Goal: Information Seeking & Learning: Get advice/opinions

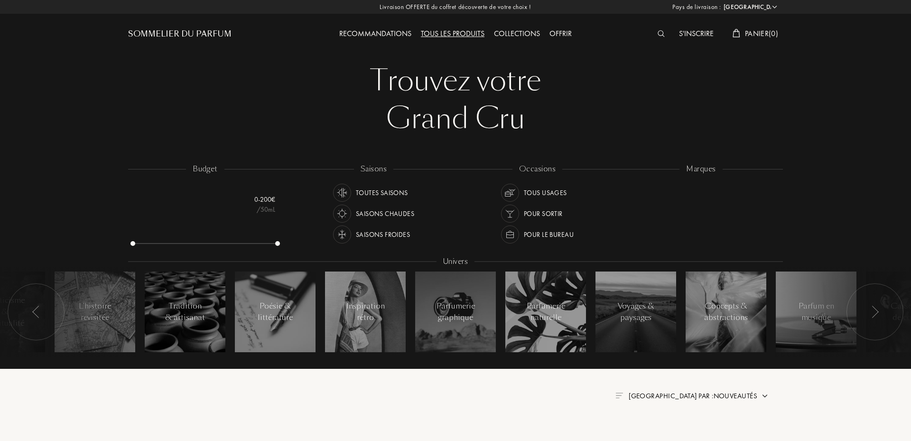
select select "FR"
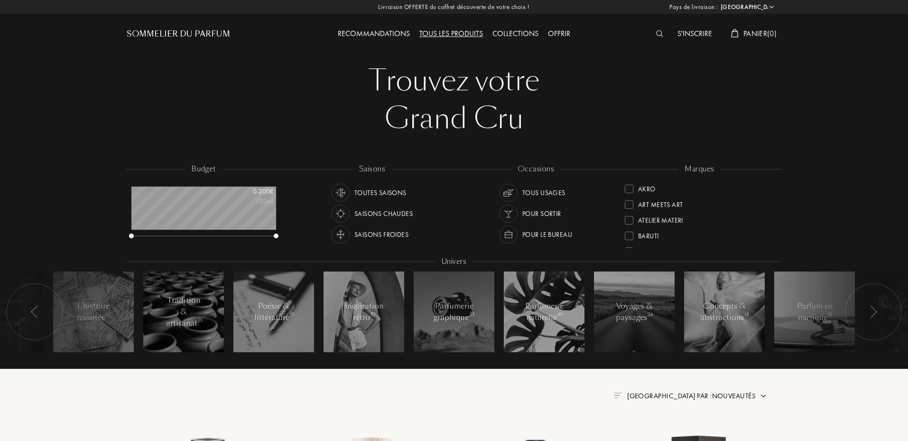
click at [400, 230] on div "Saisons froides" at bounding box center [381, 234] width 54 height 18
click at [533, 193] on div "Tous usages" at bounding box center [543, 193] width 43 height 18
drag, startPoint x: 654, startPoint y: 326, endPoint x: 868, endPoint y: 357, distance: 215.7
click at [866, 359] on div "budget 0 - 200 € /50mL saisons Toutes saisons Saisons chaudes Saisons froides o…" at bounding box center [454, 265] width 911 height 208
click at [868, 313] on div at bounding box center [873, 311] width 57 height 57
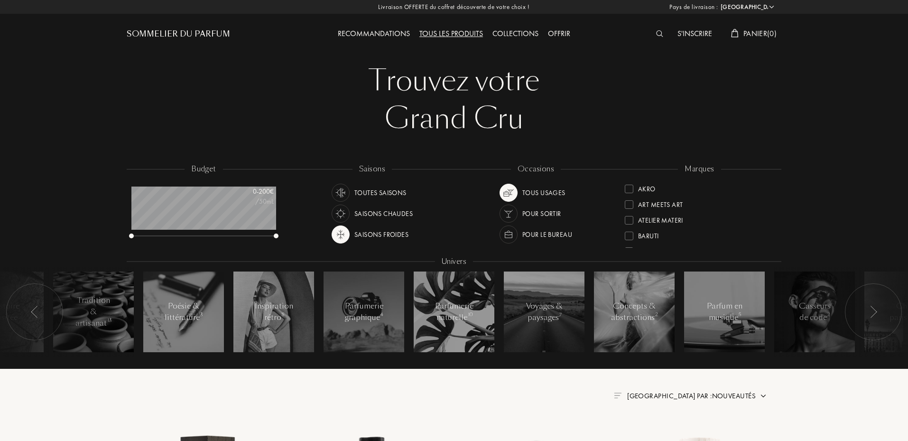
click at [868, 314] on div at bounding box center [873, 311] width 57 height 57
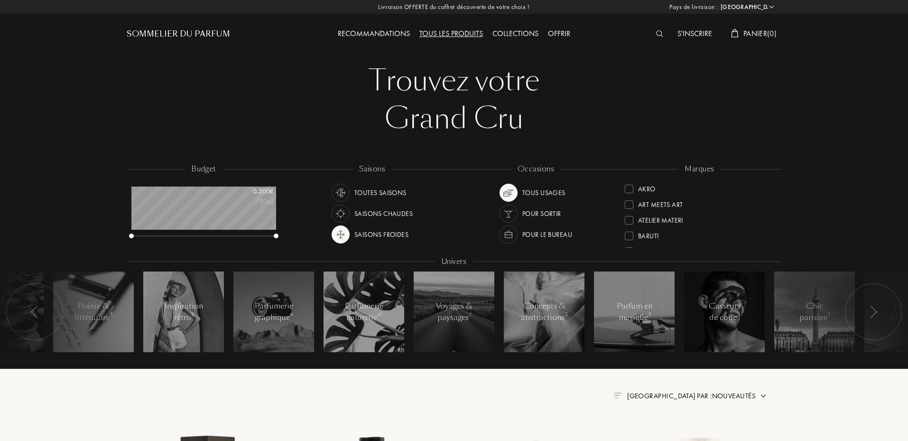
click at [868, 314] on div at bounding box center [873, 311] width 57 height 57
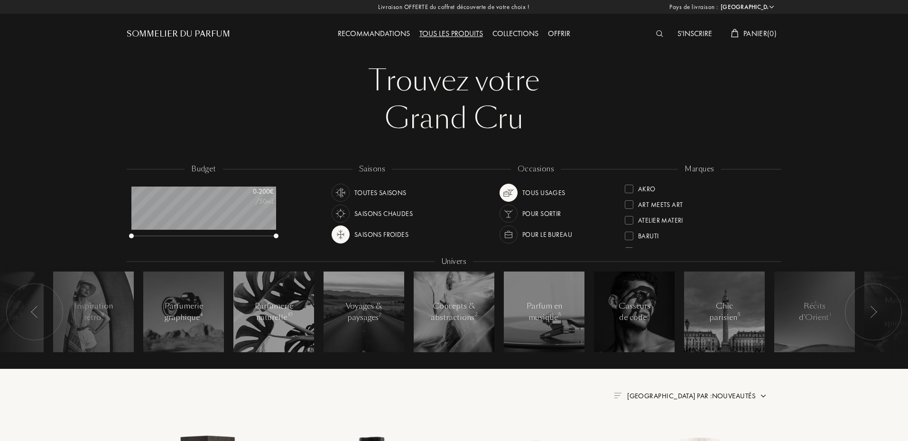
click at [868, 314] on div at bounding box center [873, 311] width 57 height 57
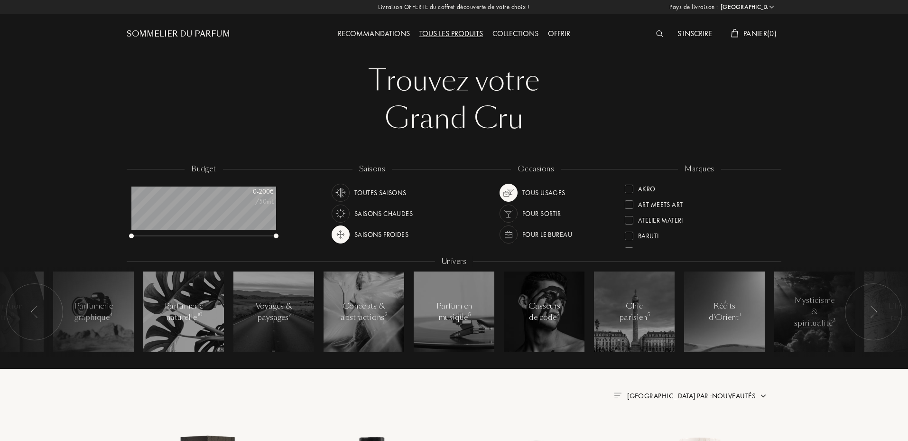
click at [868, 314] on div at bounding box center [873, 311] width 57 height 57
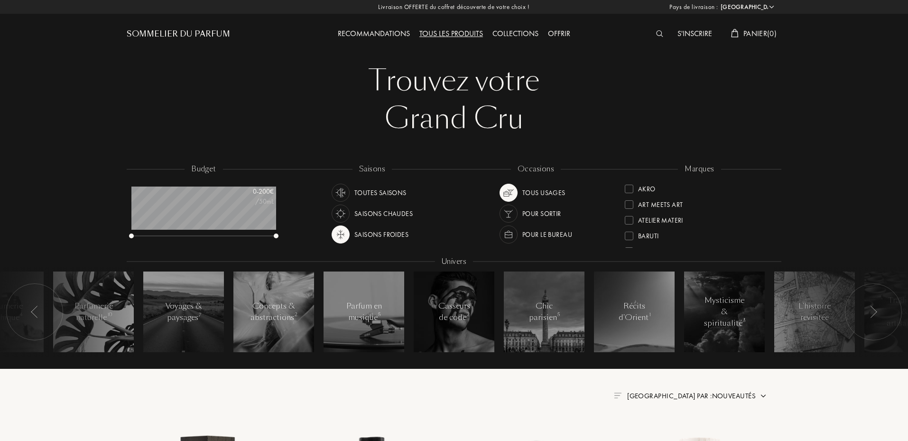
click at [868, 314] on div at bounding box center [873, 311] width 57 height 57
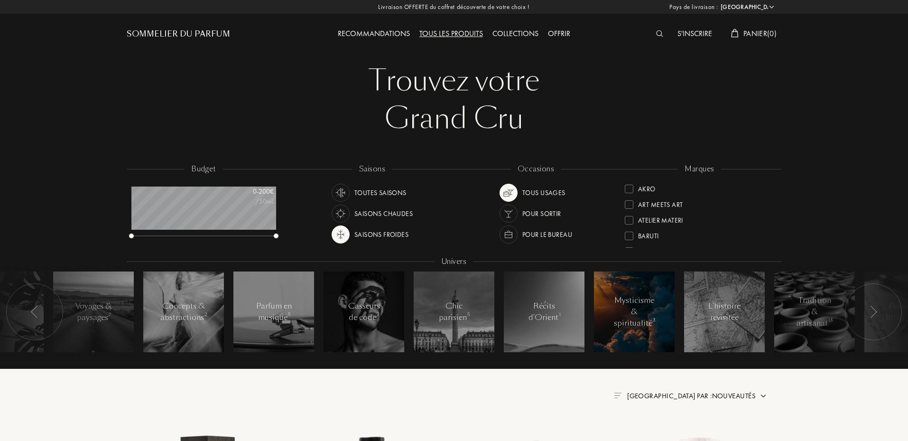
click at [644, 343] on div at bounding box center [634, 311] width 81 height 81
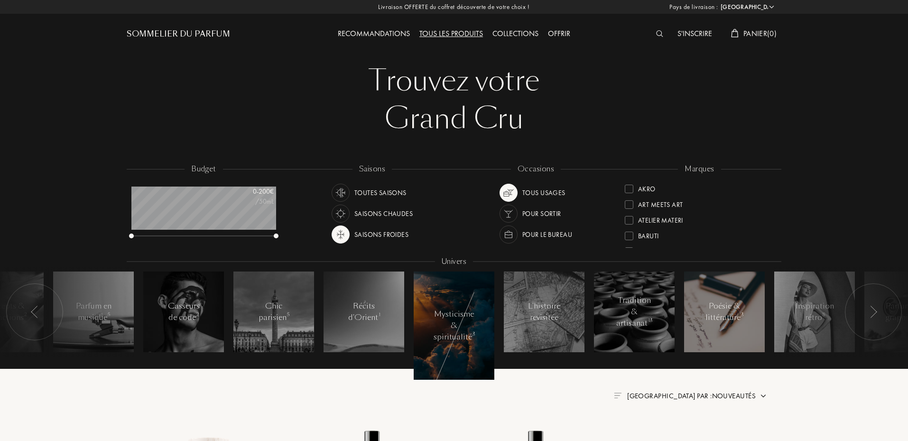
click at [729, 329] on div at bounding box center [724, 311] width 81 height 81
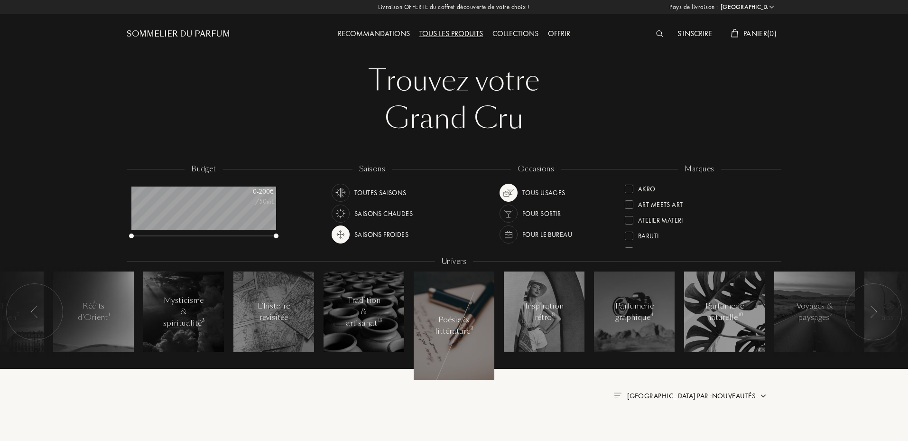
click at [867, 324] on div at bounding box center [873, 311] width 57 height 57
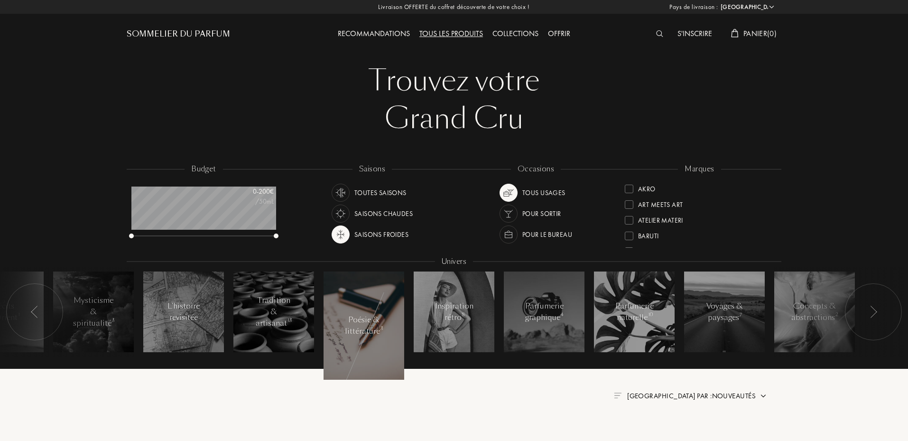
click at [864, 324] on div at bounding box center [873, 311] width 57 height 57
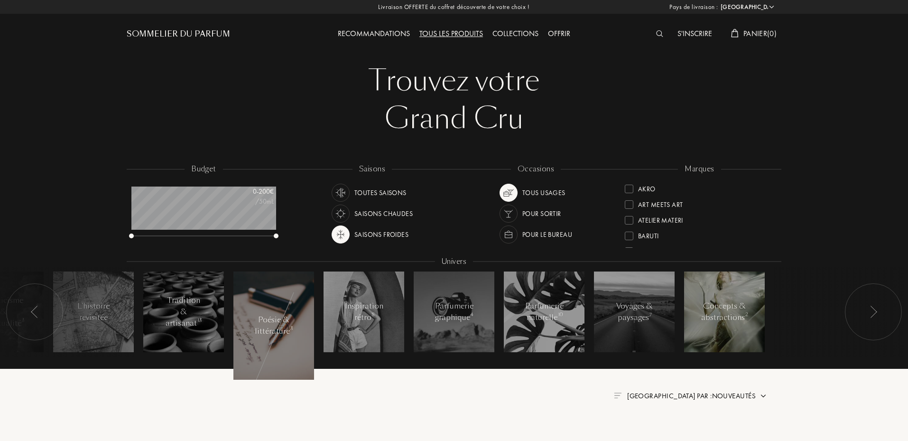
click at [729, 340] on div at bounding box center [724, 311] width 81 height 81
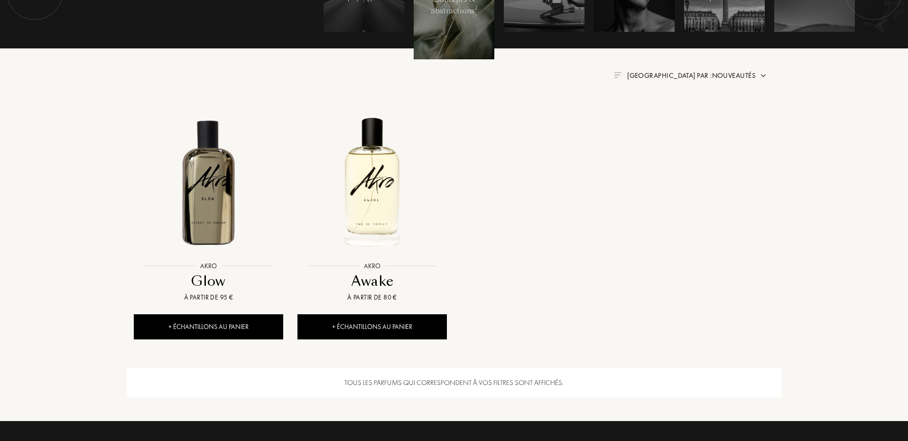
scroll to position [221, 0]
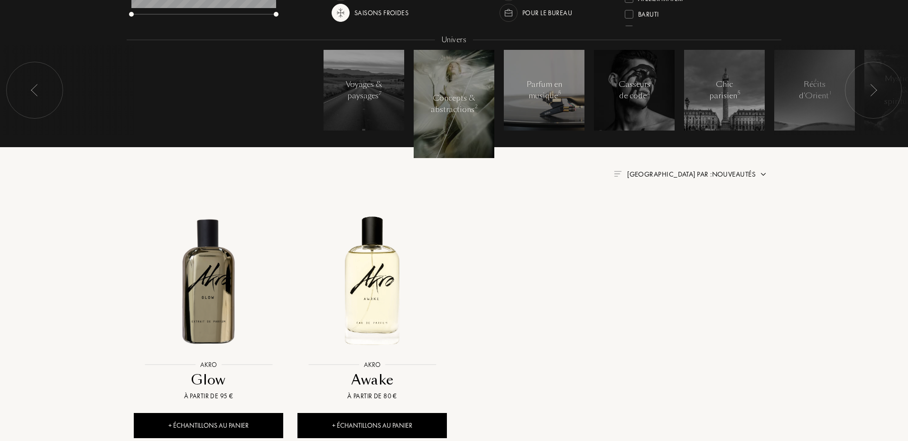
click at [541, 93] on div "Parfum en musique 5" at bounding box center [544, 90] width 40 height 23
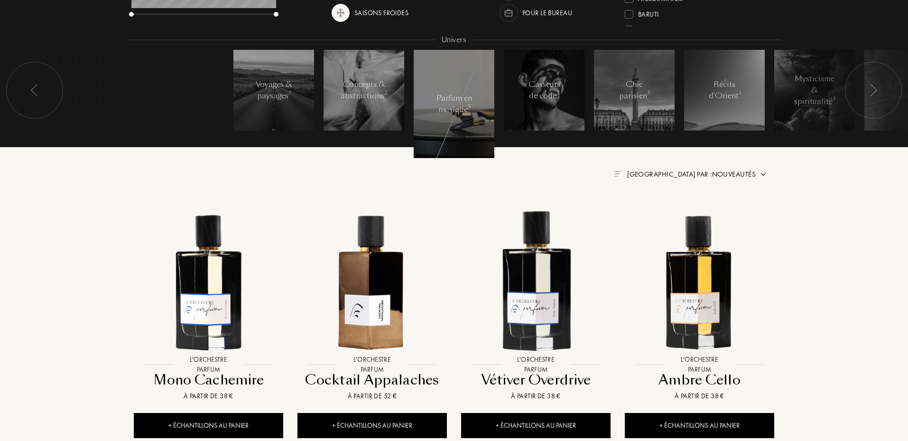
click at [467, 113] on div "Parfum en musique 5" at bounding box center [454, 103] width 40 height 23
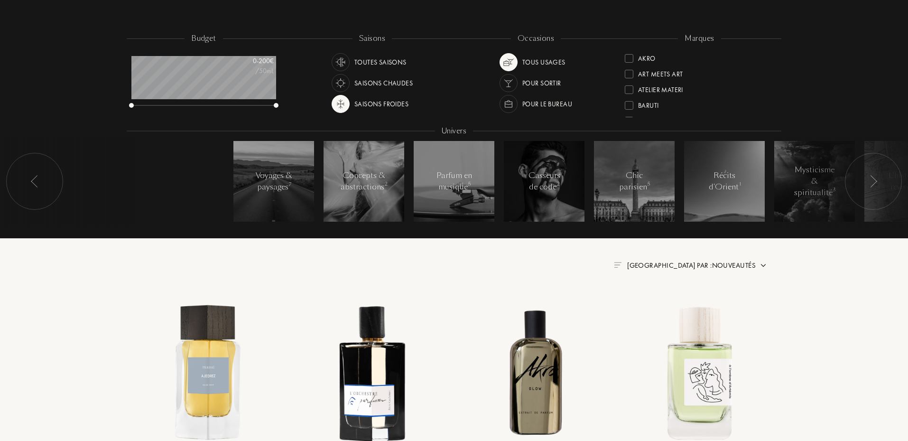
scroll to position [110, 0]
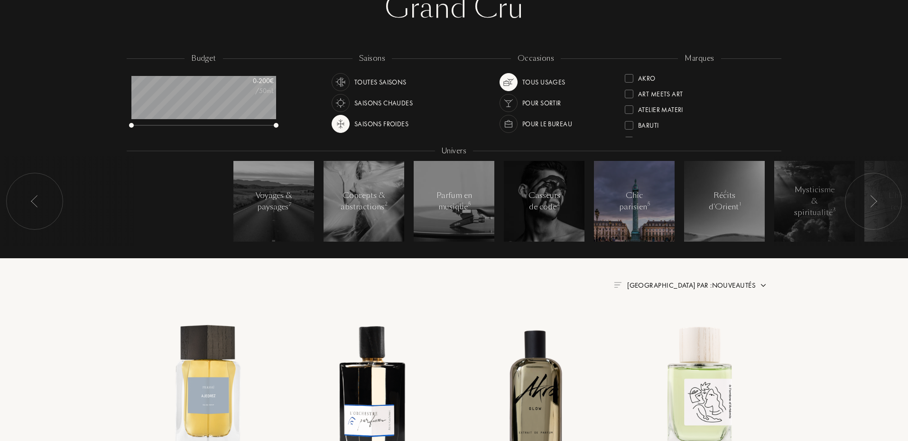
click at [648, 224] on div at bounding box center [634, 201] width 81 height 81
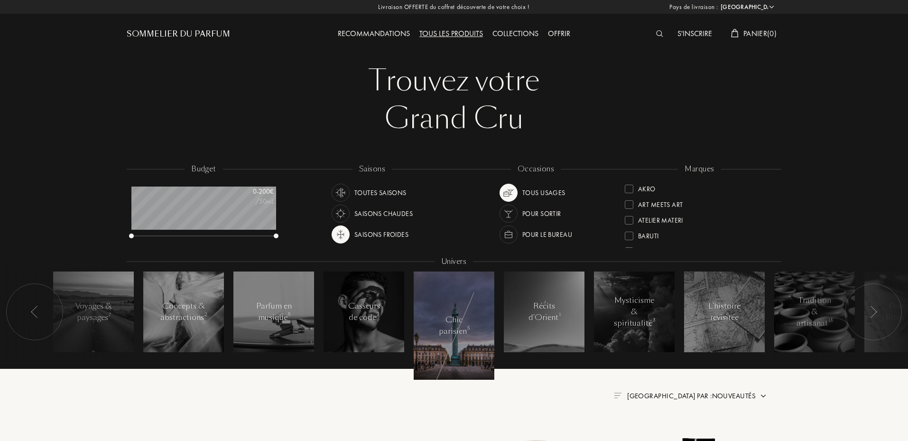
click at [388, 234] on div "Saisons froides" at bounding box center [381, 234] width 54 height 18
click at [506, 199] on div at bounding box center [508, 193] width 18 height 18
click at [453, 320] on div "Chic parisien 34" at bounding box center [454, 325] width 40 height 23
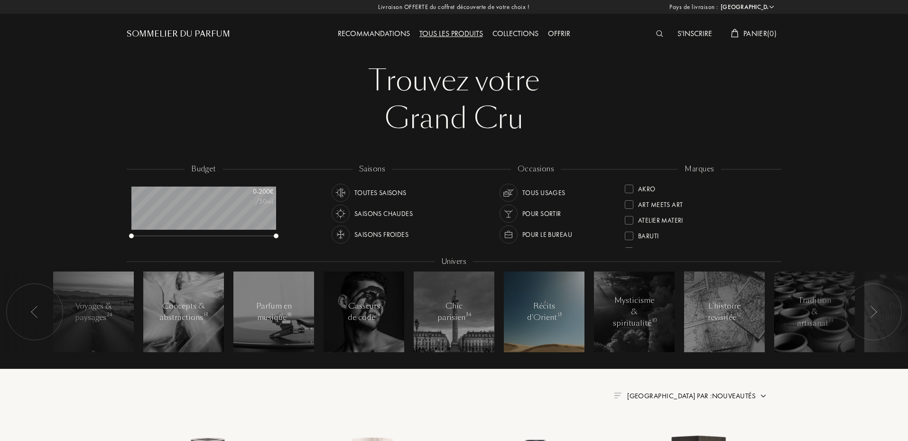
click at [542, 333] on div at bounding box center [544, 311] width 81 height 81
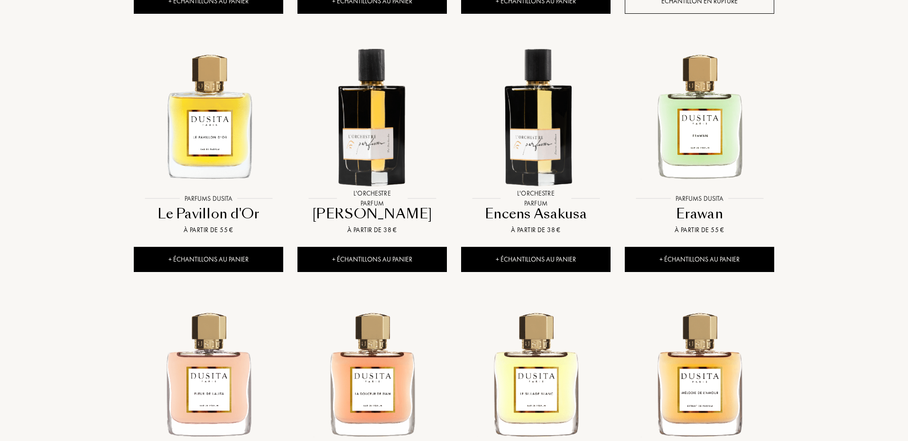
scroll to position [996, 0]
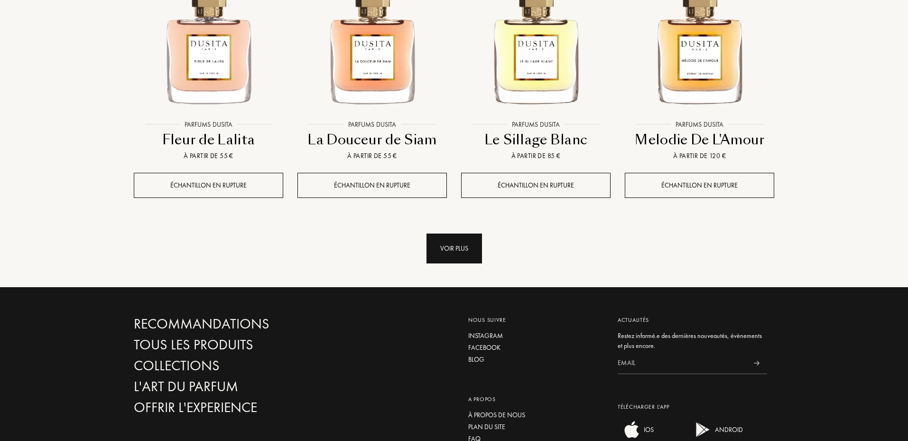
click at [460, 263] on div "Voir plus" at bounding box center [453, 248] width 55 height 30
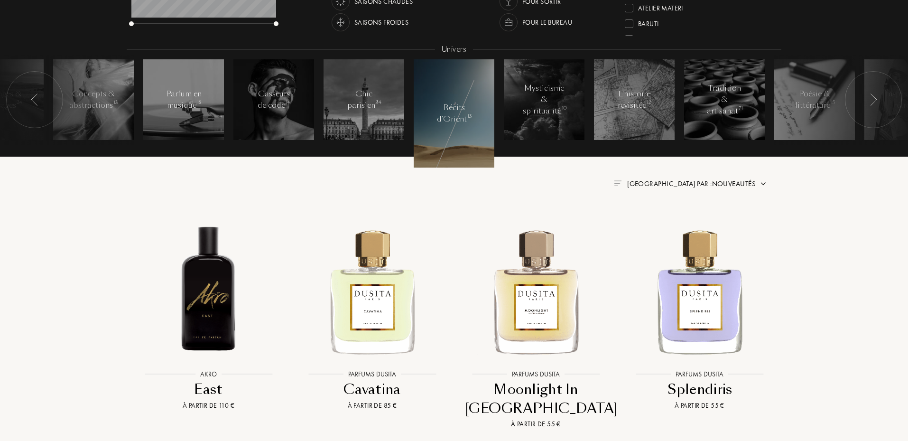
scroll to position [0, 0]
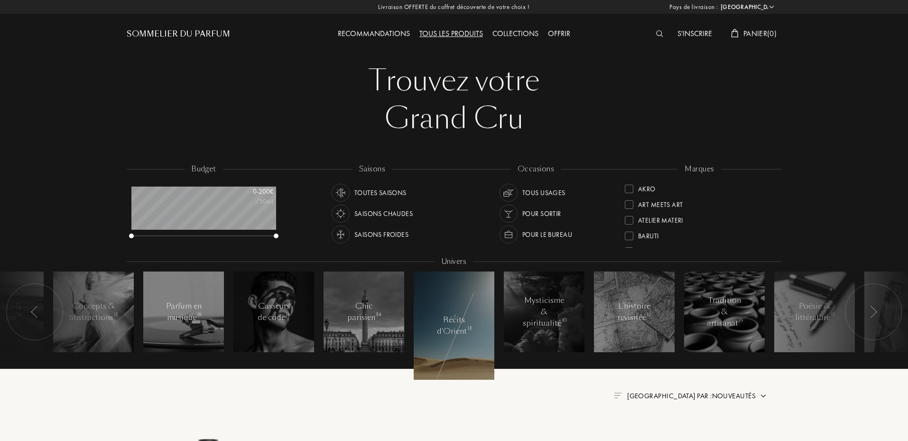
click at [517, 37] on div "Collections" at bounding box center [515, 34] width 55 height 12
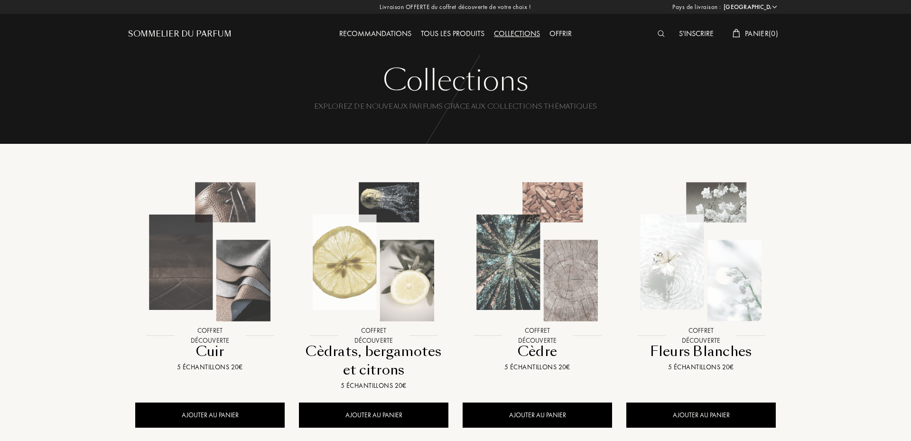
select select "FR"
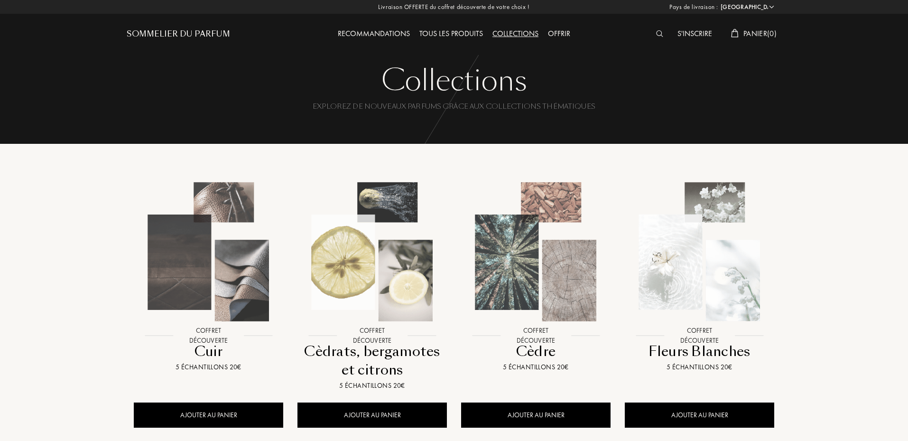
click at [387, 42] on div "Recommandations Tous les produits Collections Offrir" at bounding box center [453, 26] width 327 height 52
click at [383, 33] on div "Recommandations" at bounding box center [374, 34] width 82 height 12
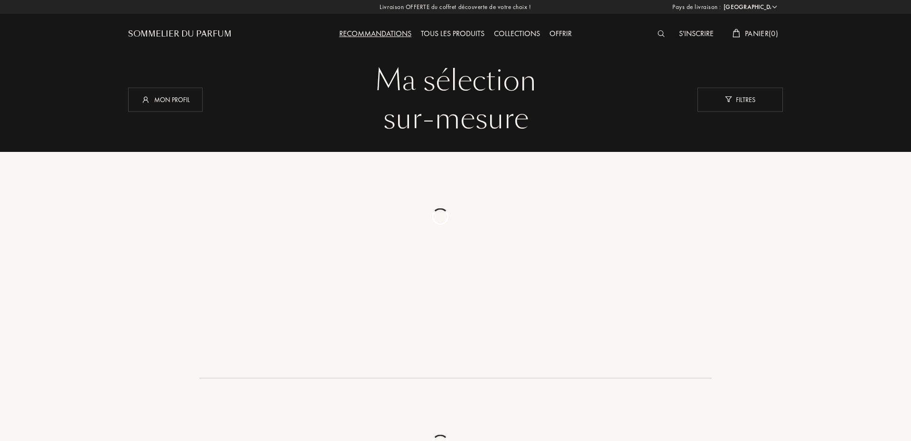
select select "FR"
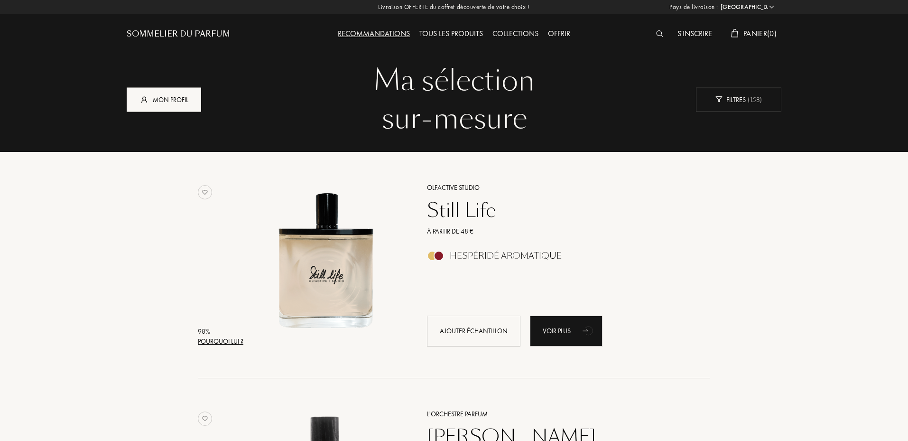
click at [185, 105] on div "Mon profil" at bounding box center [164, 99] width 74 height 24
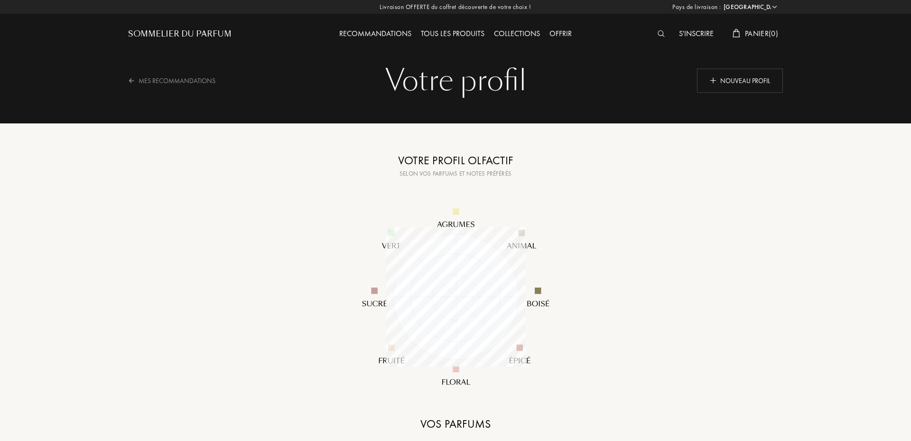
select select "FR"
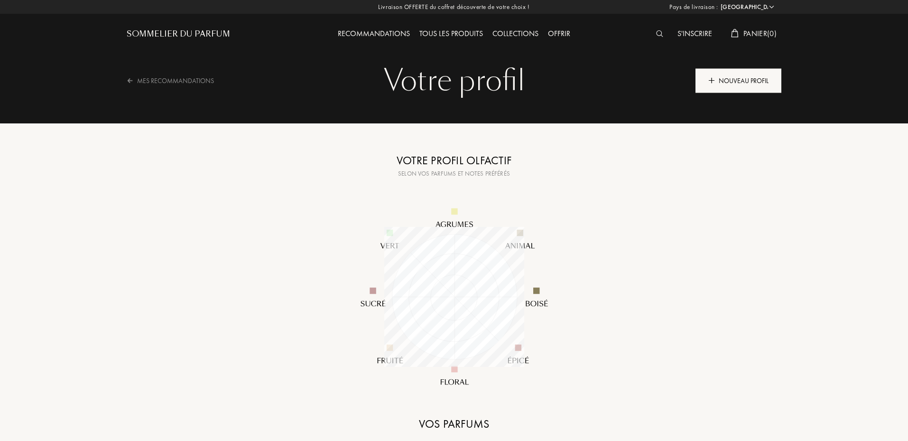
click at [729, 69] on div "Nouveau profil" at bounding box center [738, 80] width 86 height 24
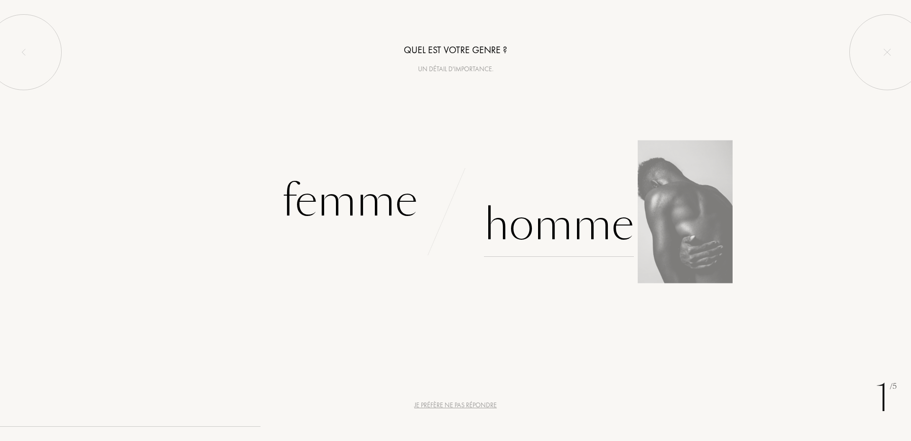
click at [551, 226] on div "Homme" at bounding box center [559, 225] width 150 height 64
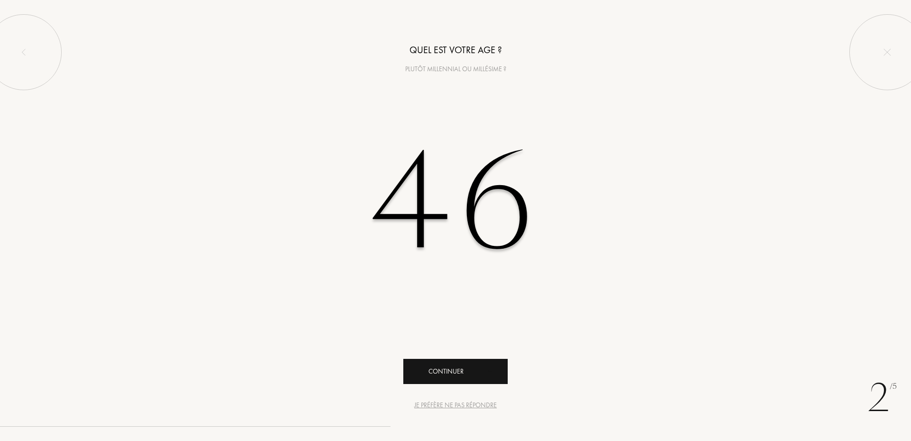
type input "46"
click at [459, 363] on div "Continuer" at bounding box center [455, 371] width 104 height 25
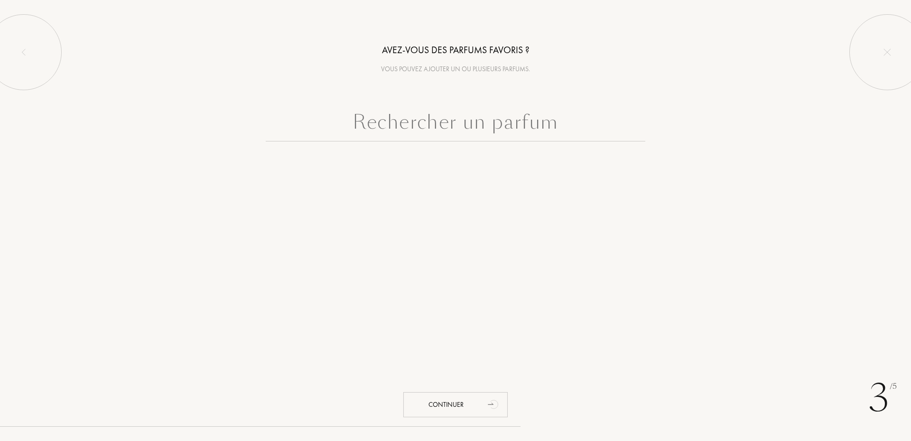
click at [513, 133] on input "text" at bounding box center [455, 124] width 379 height 34
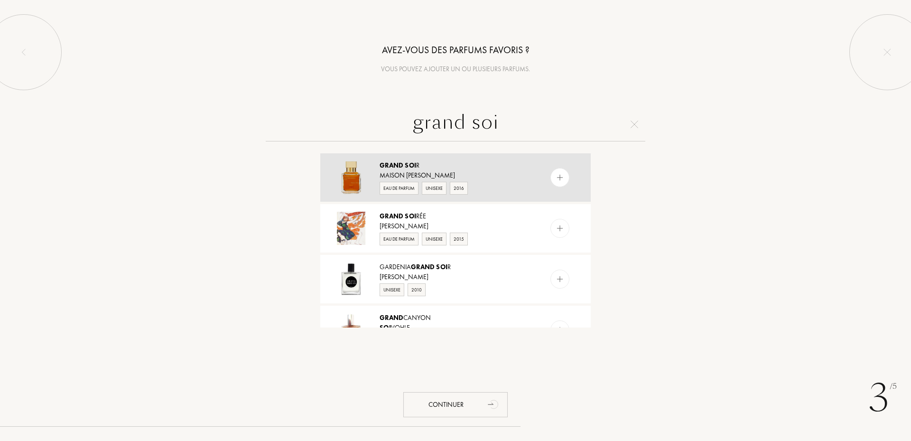
type input "grand soi"
click at [555, 180] on img at bounding box center [559, 177] width 9 height 9
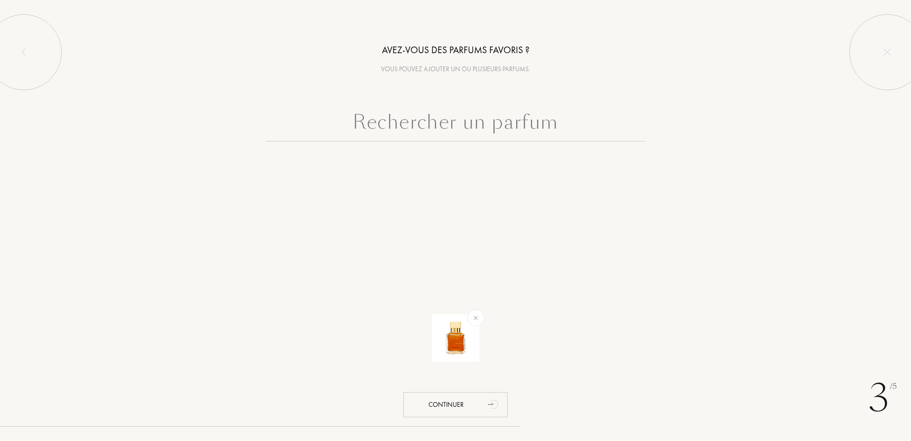
click at [443, 107] on input "text" at bounding box center [455, 124] width 379 height 34
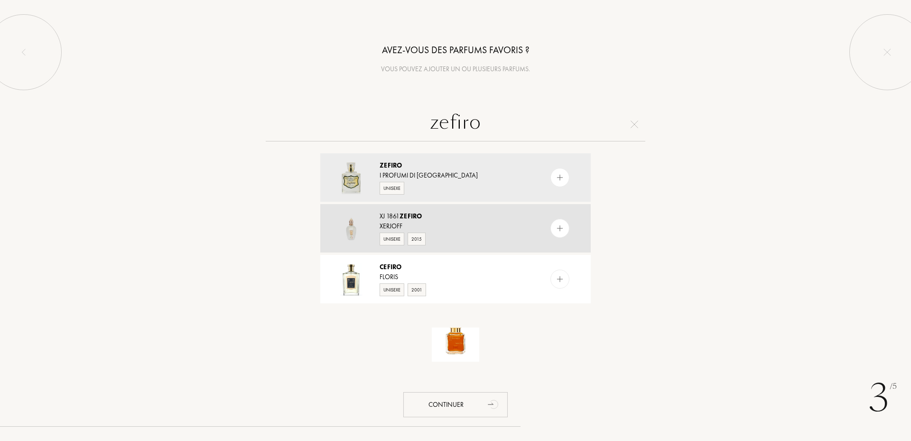
type input "zefiro"
click at [568, 230] on div at bounding box center [579, 228] width 24 height 48
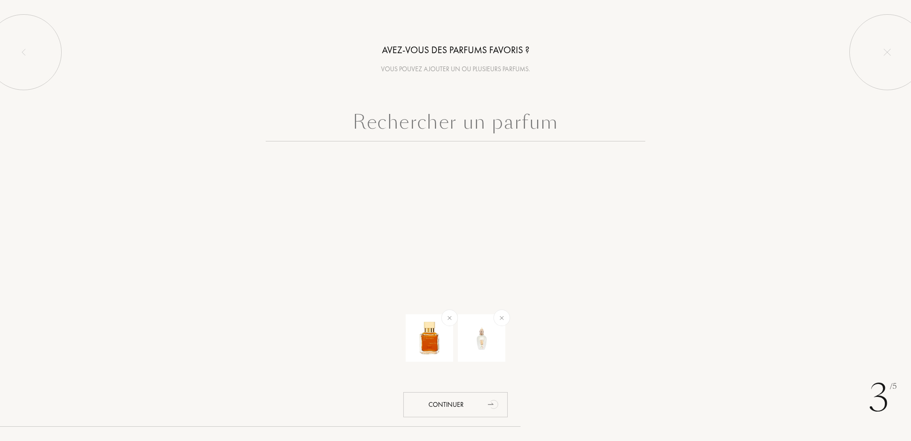
click at [502, 126] on input "text" at bounding box center [455, 124] width 379 height 34
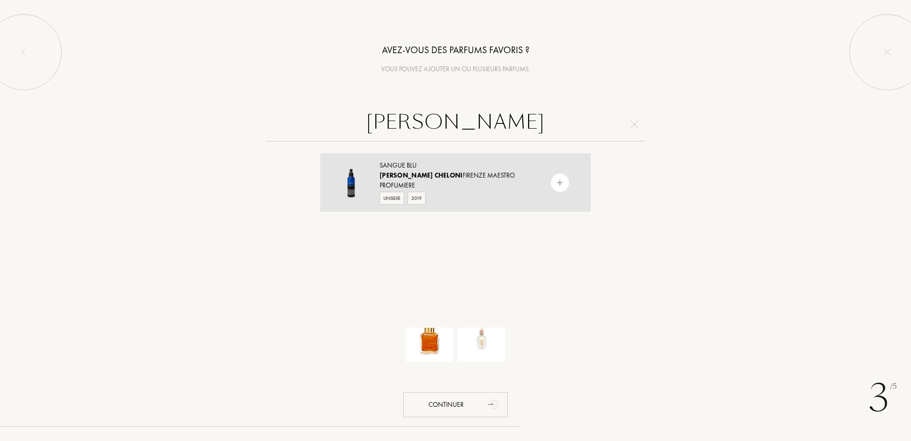
type input "sileno chelini"
click at [562, 178] on img at bounding box center [559, 182] width 9 height 9
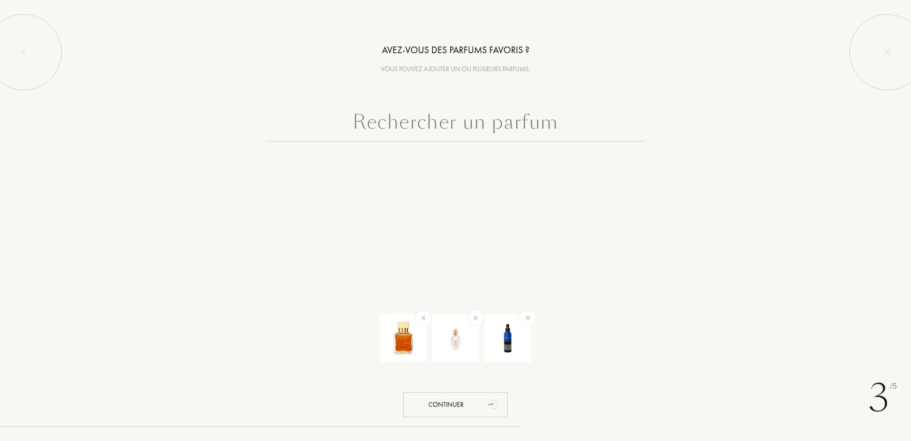
click at [496, 108] on input "text" at bounding box center [455, 124] width 379 height 34
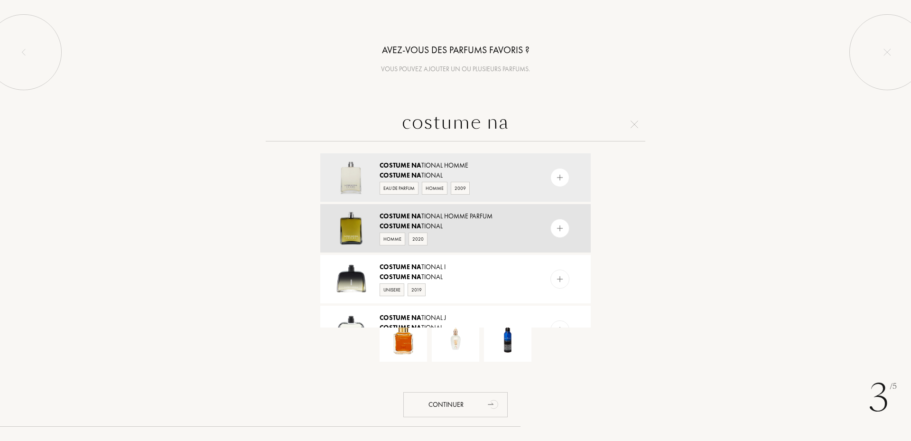
type input "costume na"
click at [565, 233] on div at bounding box center [559, 228] width 19 height 19
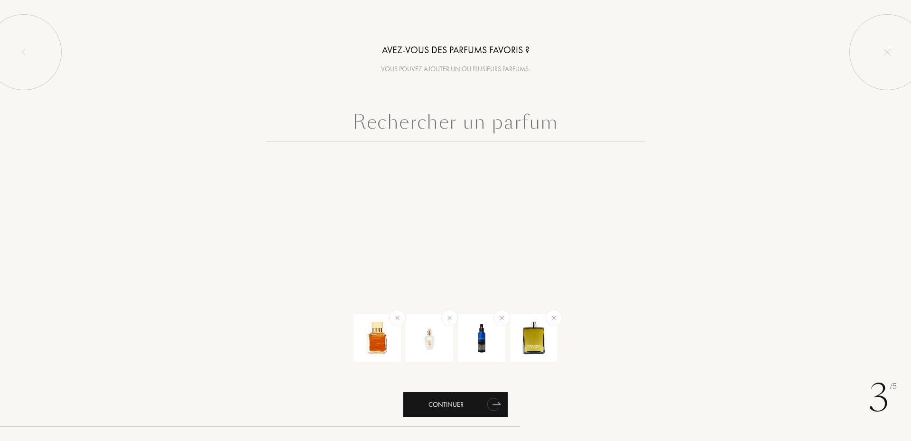
click at [475, 403] on div "Continuer" at bounding box center [455, 404] width 104 height 25
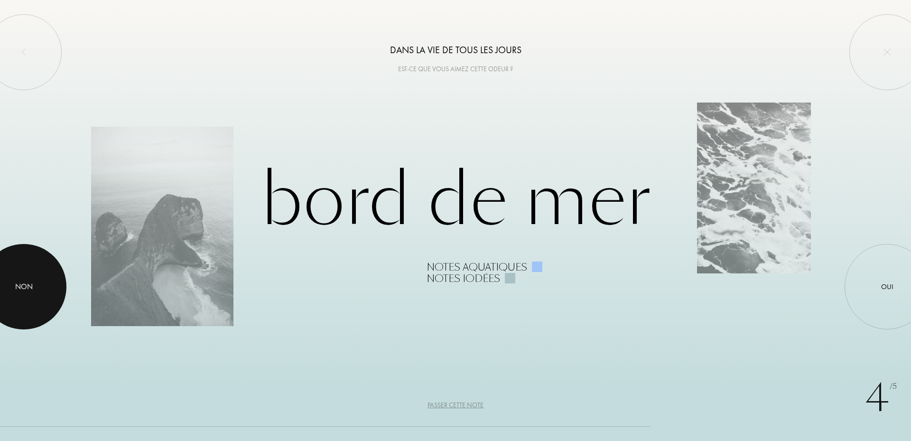
click at [47, 279] on div at bounding box center [23, 286] width 85 height 85
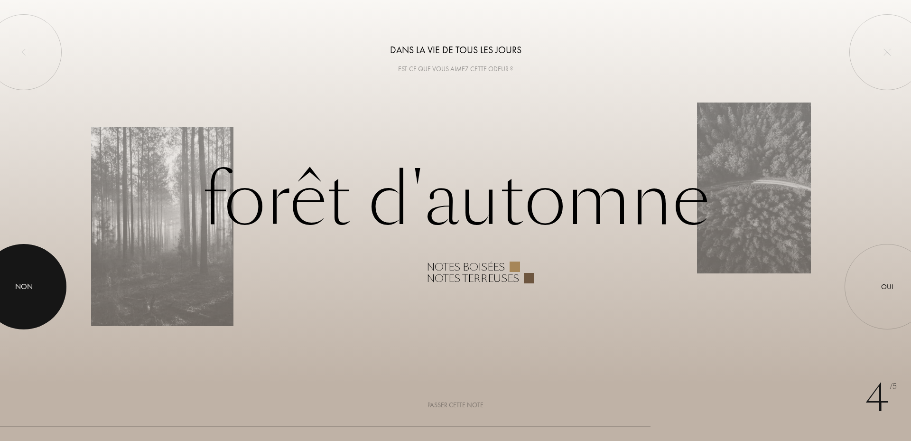
click at [47, 279] on div at bounding box center [23, 286] width 85 height 85
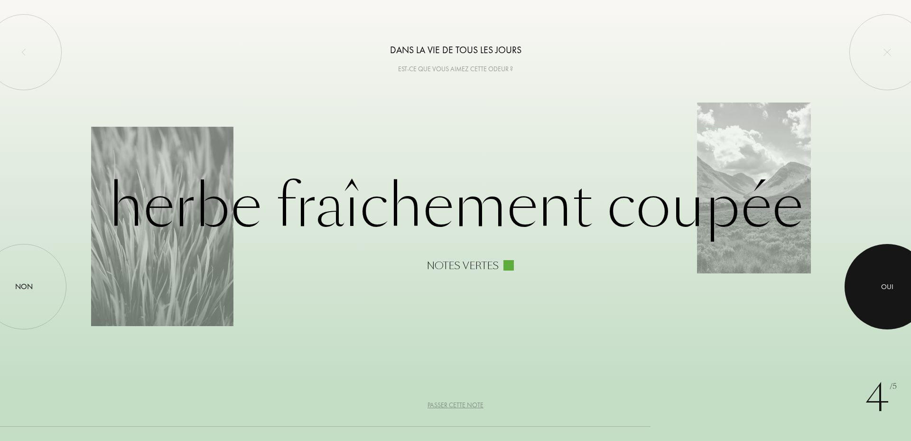
click at [900, 300] on div at bounding box center [886, 286] width 85 height 85
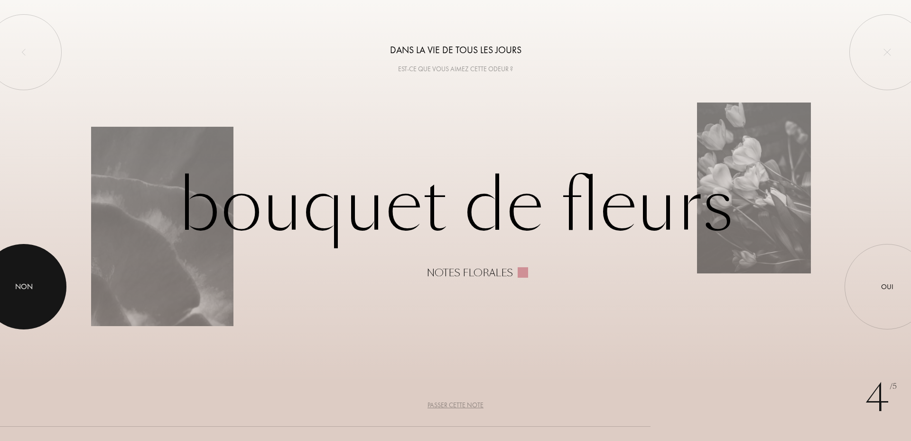
click at [2, 291] on div at bounding box center [23, 286] width 85 height 85
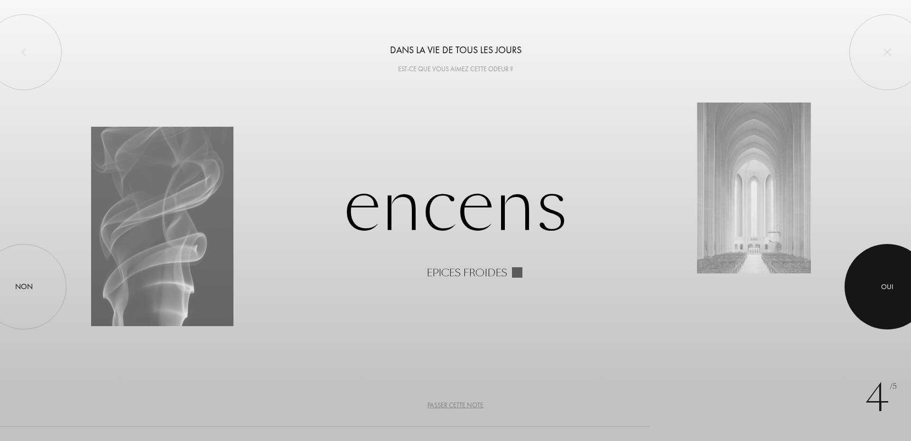
click at [903, 282] on div at bounding box center [886, 286] width 85 height 85
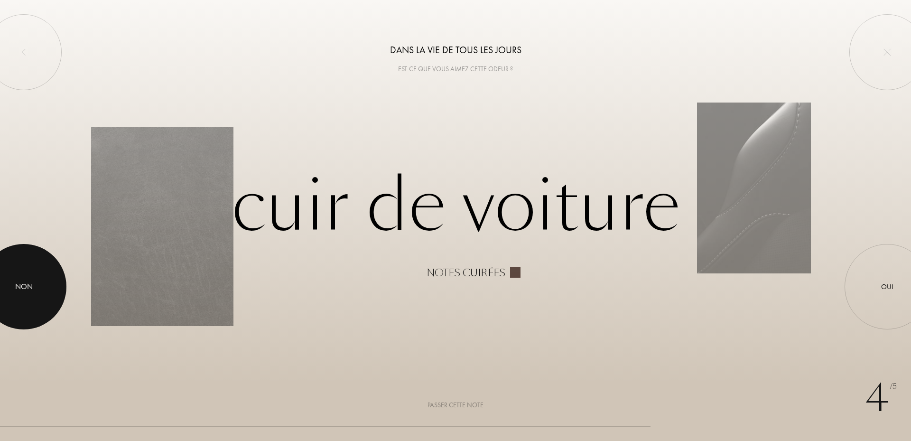
click at [34, 302] on div at bounding box center [23, 286] width 85 height 85
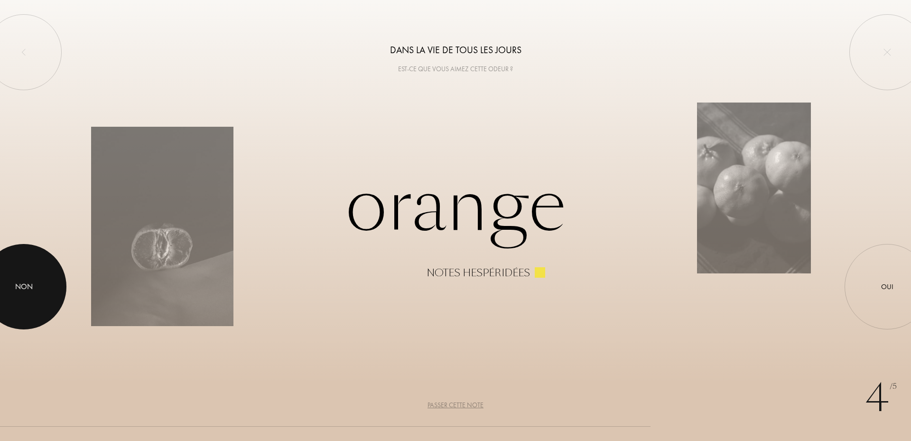
click at [34, 275] on div at bounding box center [23, 286] width 85 height 85
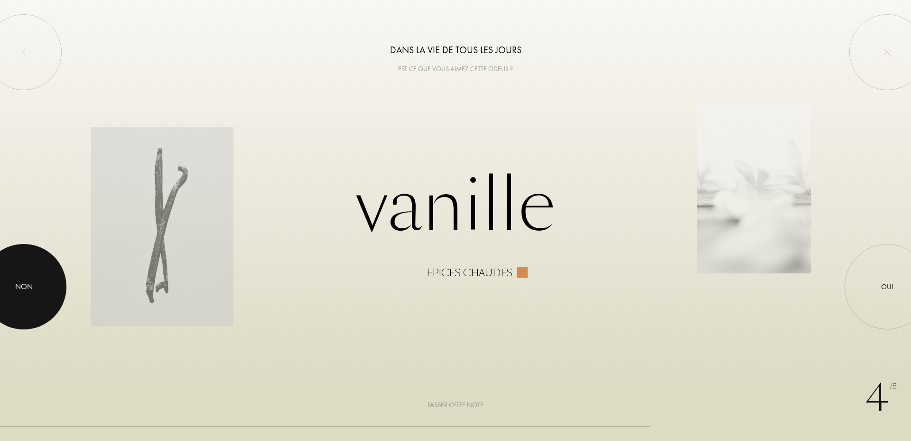
click at [34, 275] on div at bounding box center [23, 286] width 85 height 85
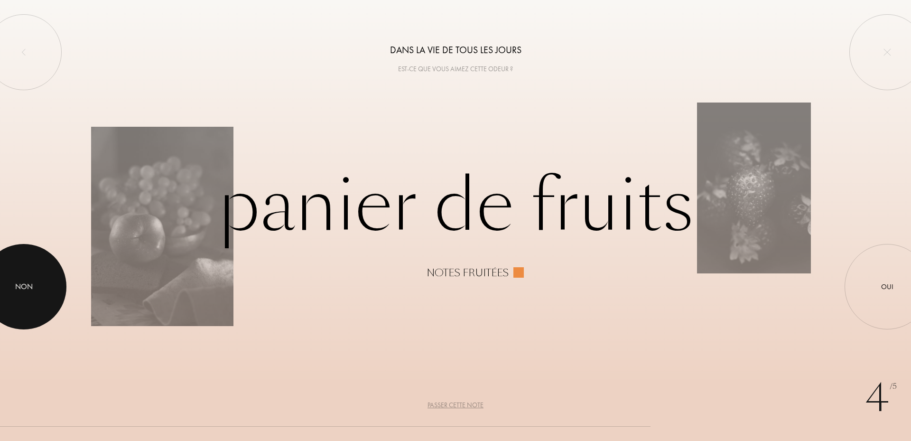
click at [35, 275] on div at bounding box center [23, 286] width 85 height 85
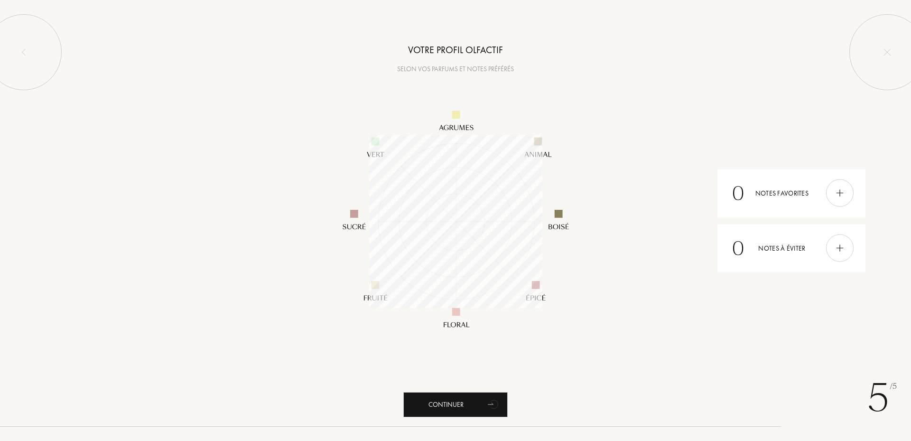
scroll to position [173, 173]
click at [839, 251] on img at bounding box center [839, 248] width 10 height 10
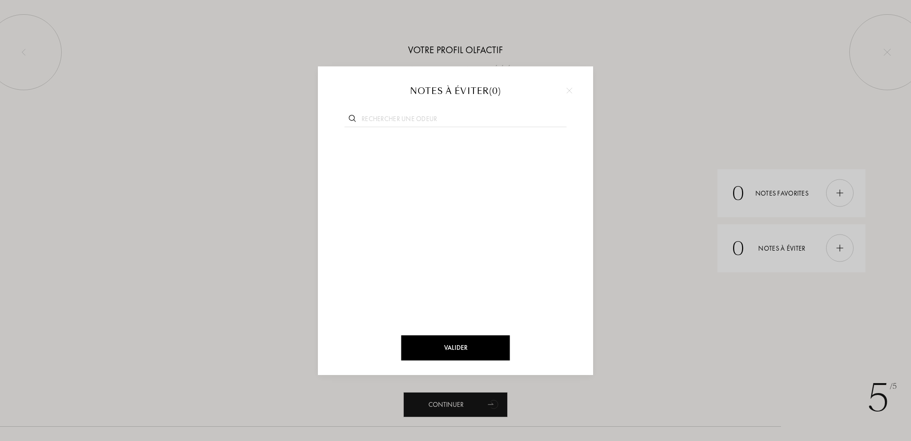
click at [390, 120] on input "text" at bounding box center [455, 120] width 222 height 13
type input "anis"
click at [378, 145] on div at bounding box center [383, 146] width 13 height 13
click at [401, 117] on input "text" at bounding box center [455, 120] width 222 height 13
type input "arte"
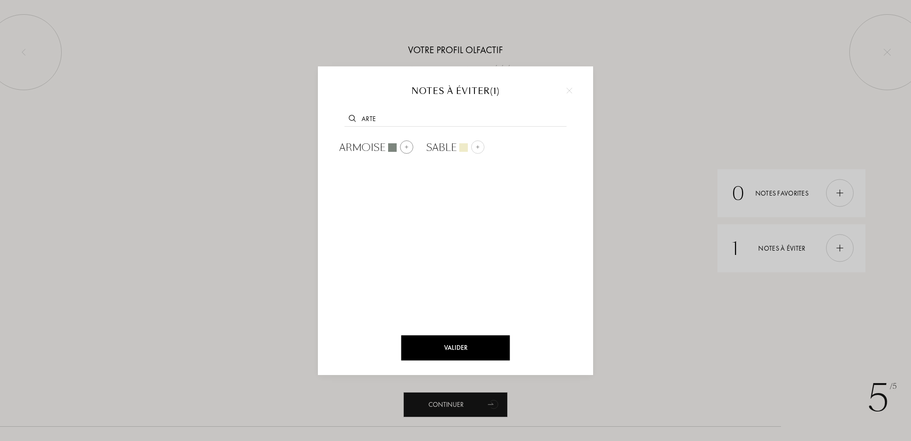
click at [411, 148] on div at bounding box center [406, 146] width 13 height 13
click at [397, 120] on input "text" at bounding box center [455, 120] width 222 height 13
type input "san"
click at [402, 146] on div at bounding box center [397, 146] width 13 height 13
click at [409, 118] on input "text" at bounding box center [455, 120] width 222 height 13
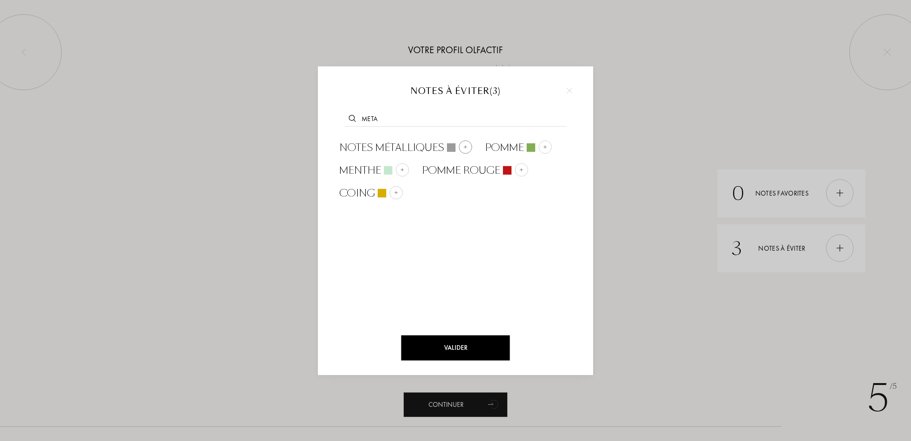
type input "meta"
click at [466, 148] on img at bounding box center [465, 147] width 5 height 5
click at [433, 120] on input "text" at bounding box center [455, 120] width 222 height 13
type input "lava"
click at [406, 145] on img at bounding box center [406, 147] width 5 height 5
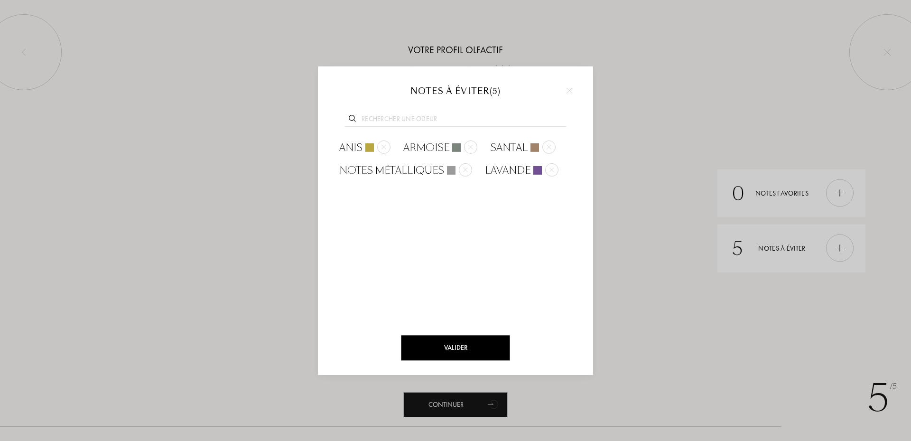
click at [410, 118] on input "text" at bounding box center [455, 120] width 222 height 13
click at [445, 346] on div "Valider" at bounding box center [455, 347] width 109 height 25
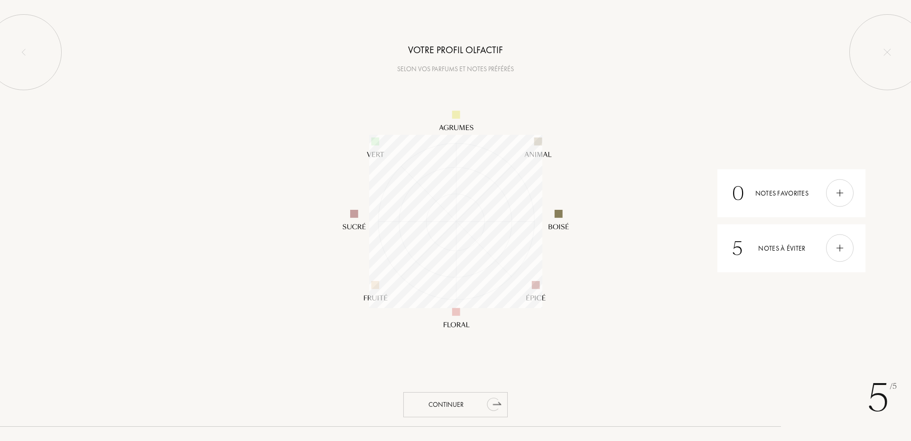
click at [453, 405] on div "Continuer" at bounding box center [455, 404] width 104 height 25
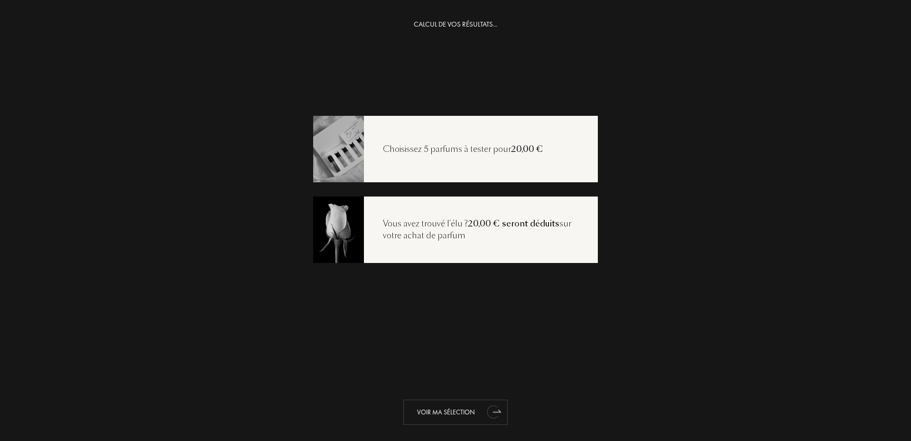
click at [449, 407] on div "Voir ma sélection" at bounding box center [455, 411] width 104 height 25
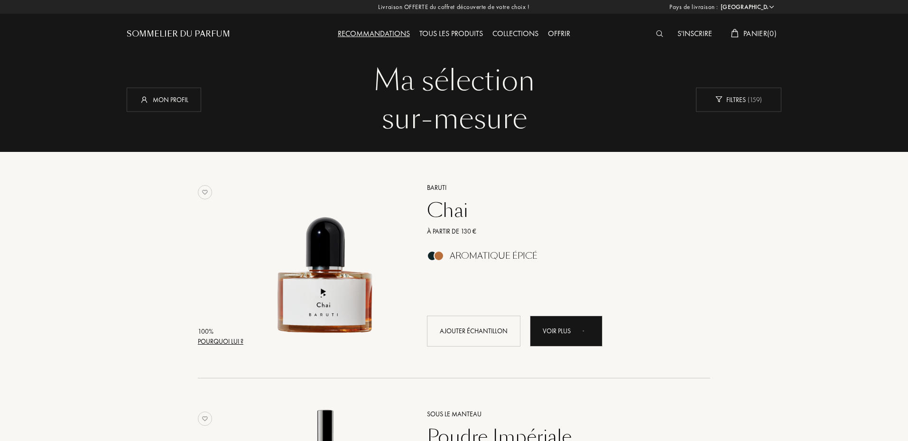
select select "FR"
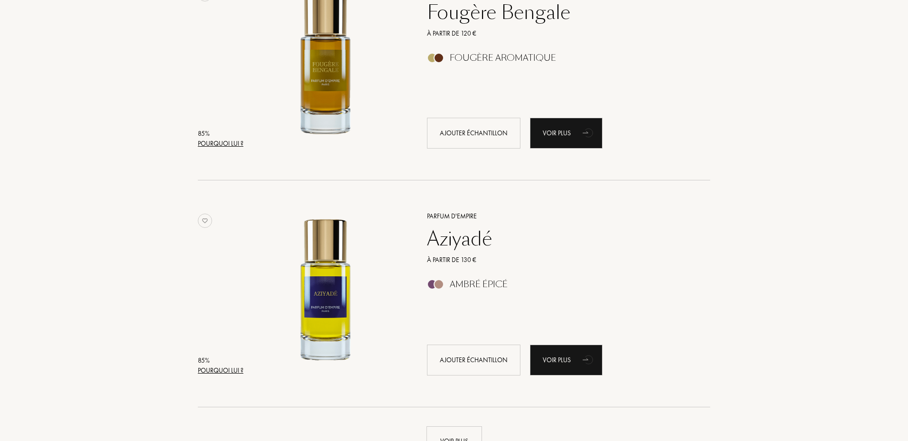
scroll to position [2213, 0]
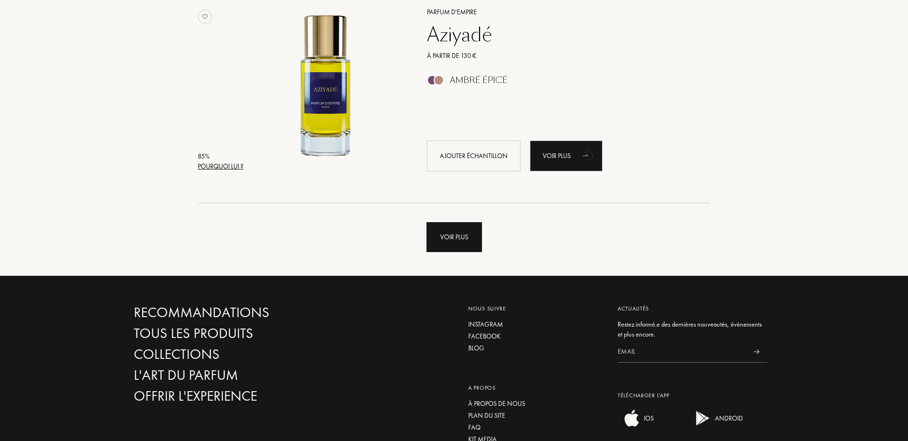
click at [431, 244] on div "Voir plus" at bounding box center [453, 237] width 55 height 30
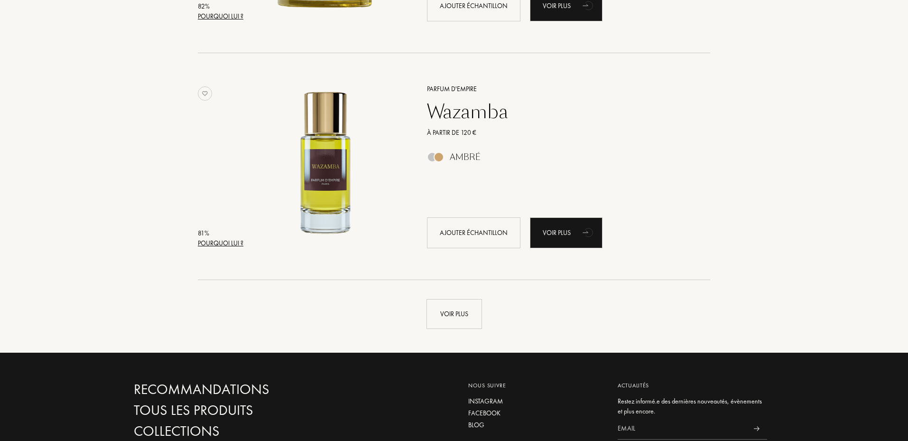
scroll to position [4604, 0]
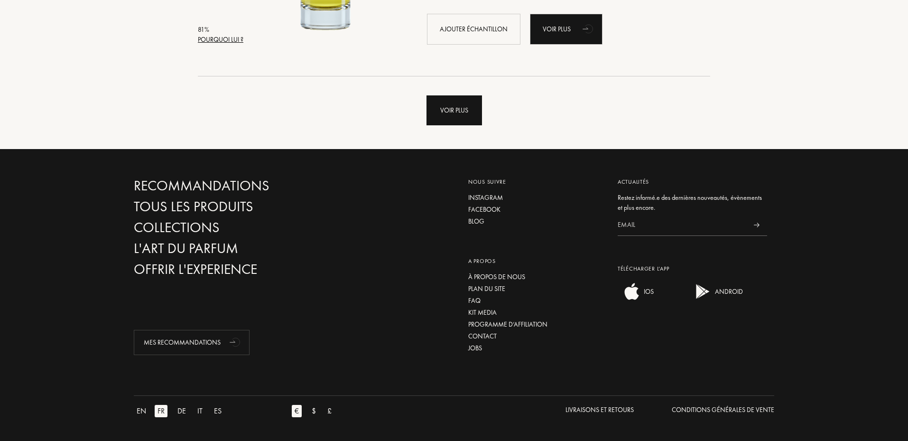
click at [479, 109] on div "Voir plus" at bounding box center [453, 110] width 55 height 30
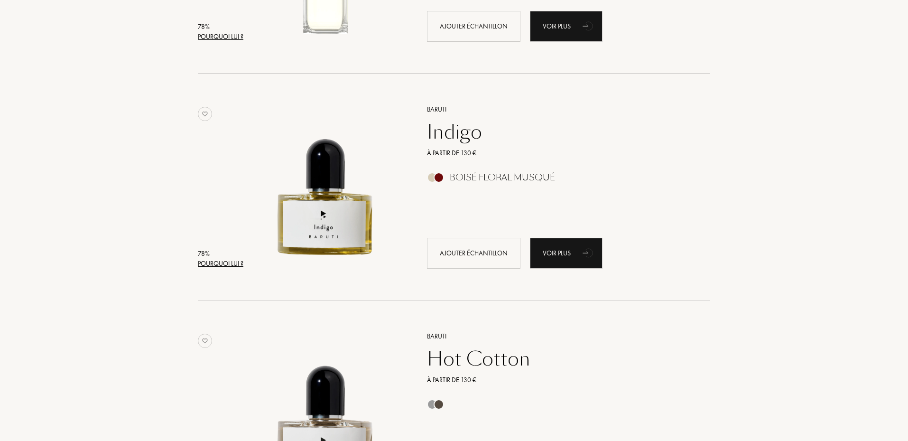
scroll to position [5932, 0]
